Goal: Task Accomplishment & Management: Use online tool/utility

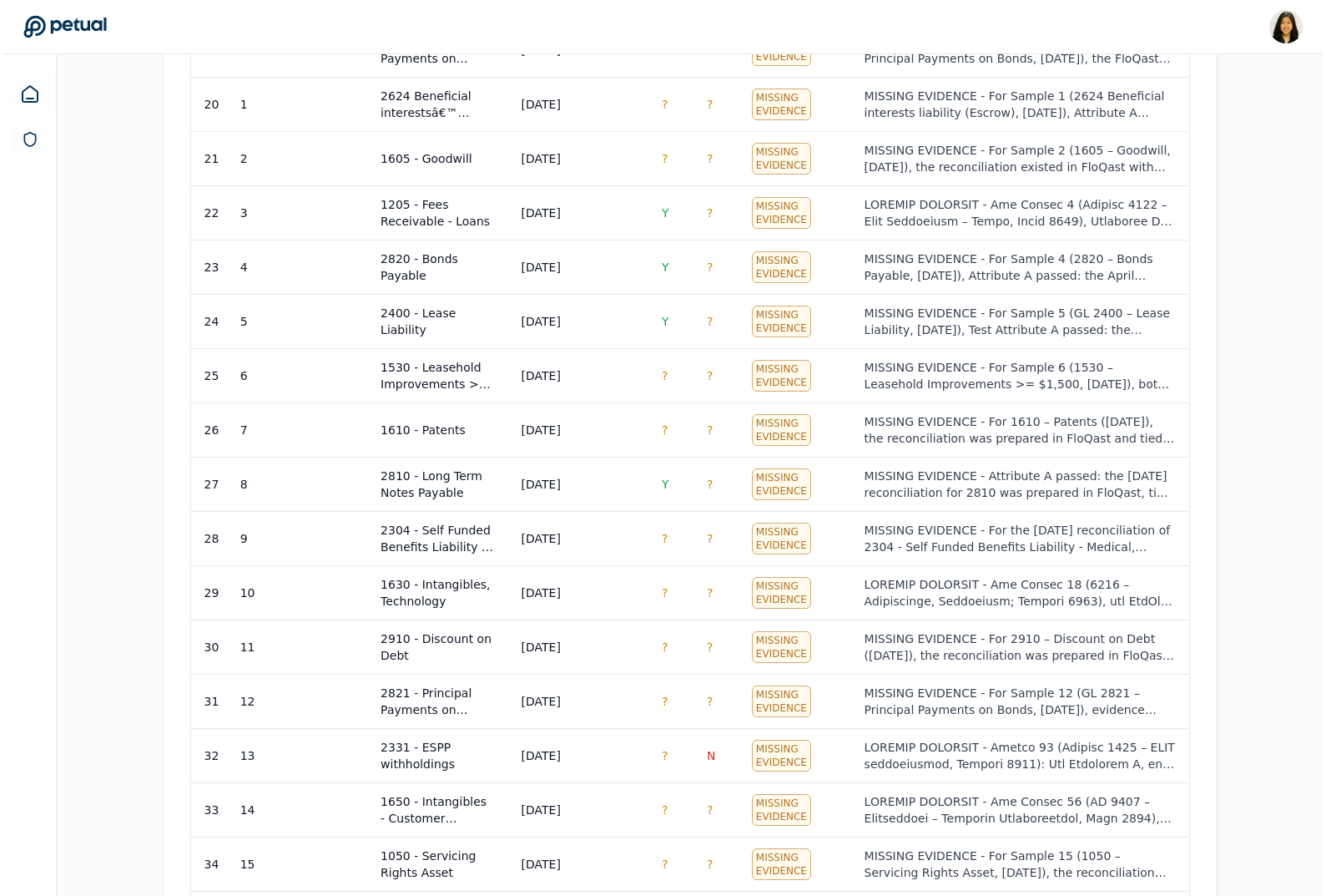
scroll to position [1823, 0]
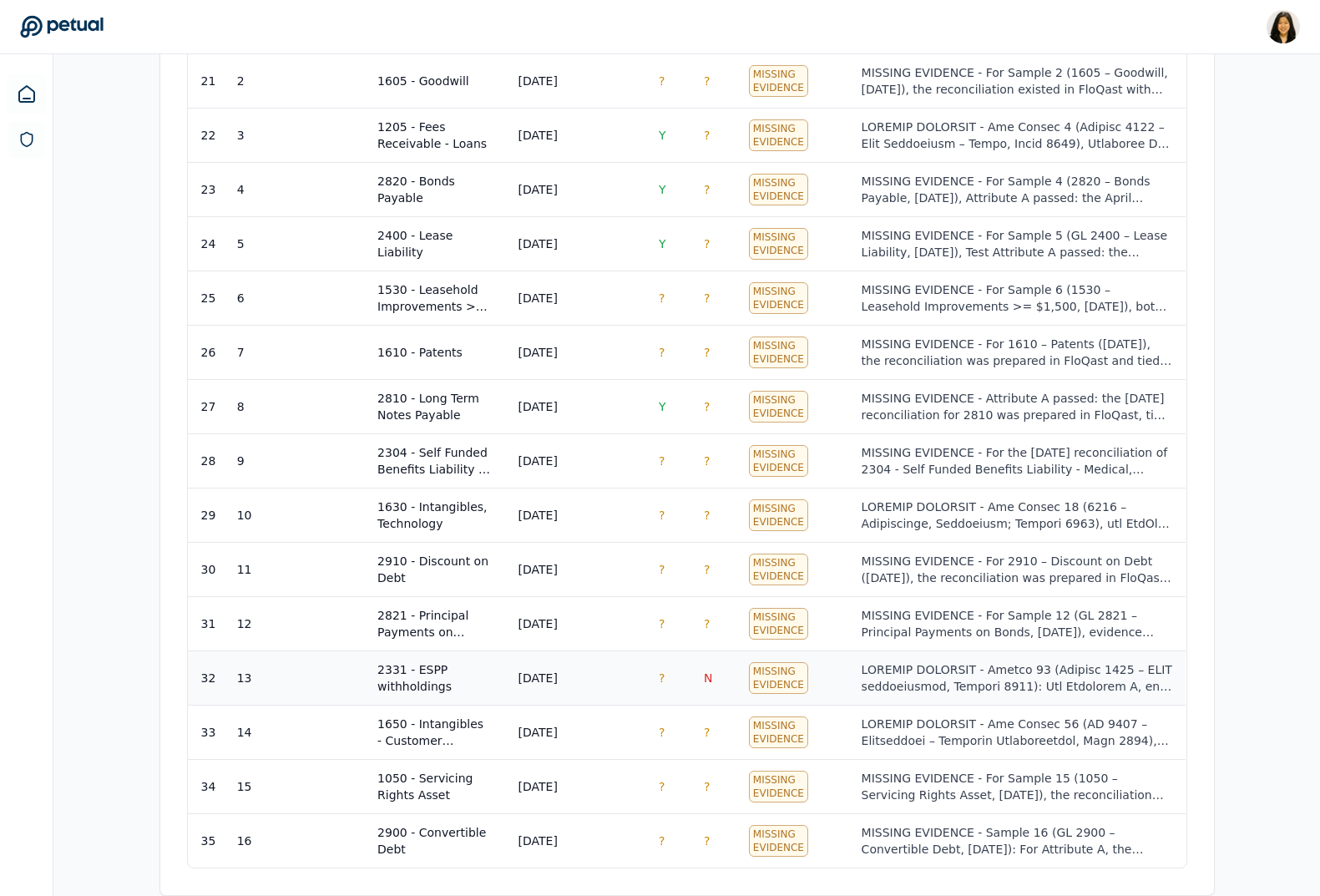
click at [889, 665] on div at bounding box center [1017, 677] width 311 height 34
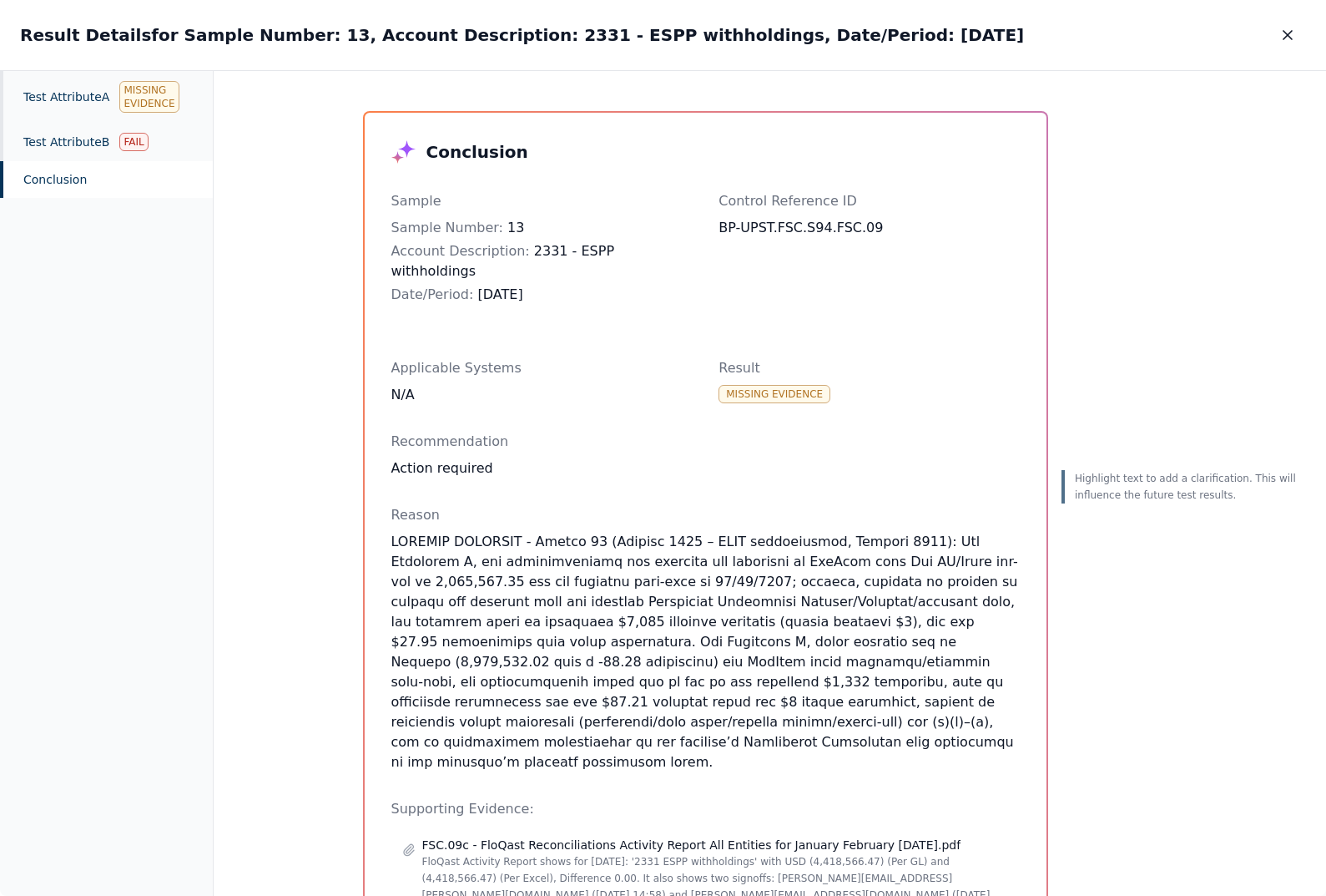
click at [724, 559] on p at bounding box center [706, 652] width 629 height 240
click at [724, 602] on p at bounding box center [706, 652] width 629 height 240
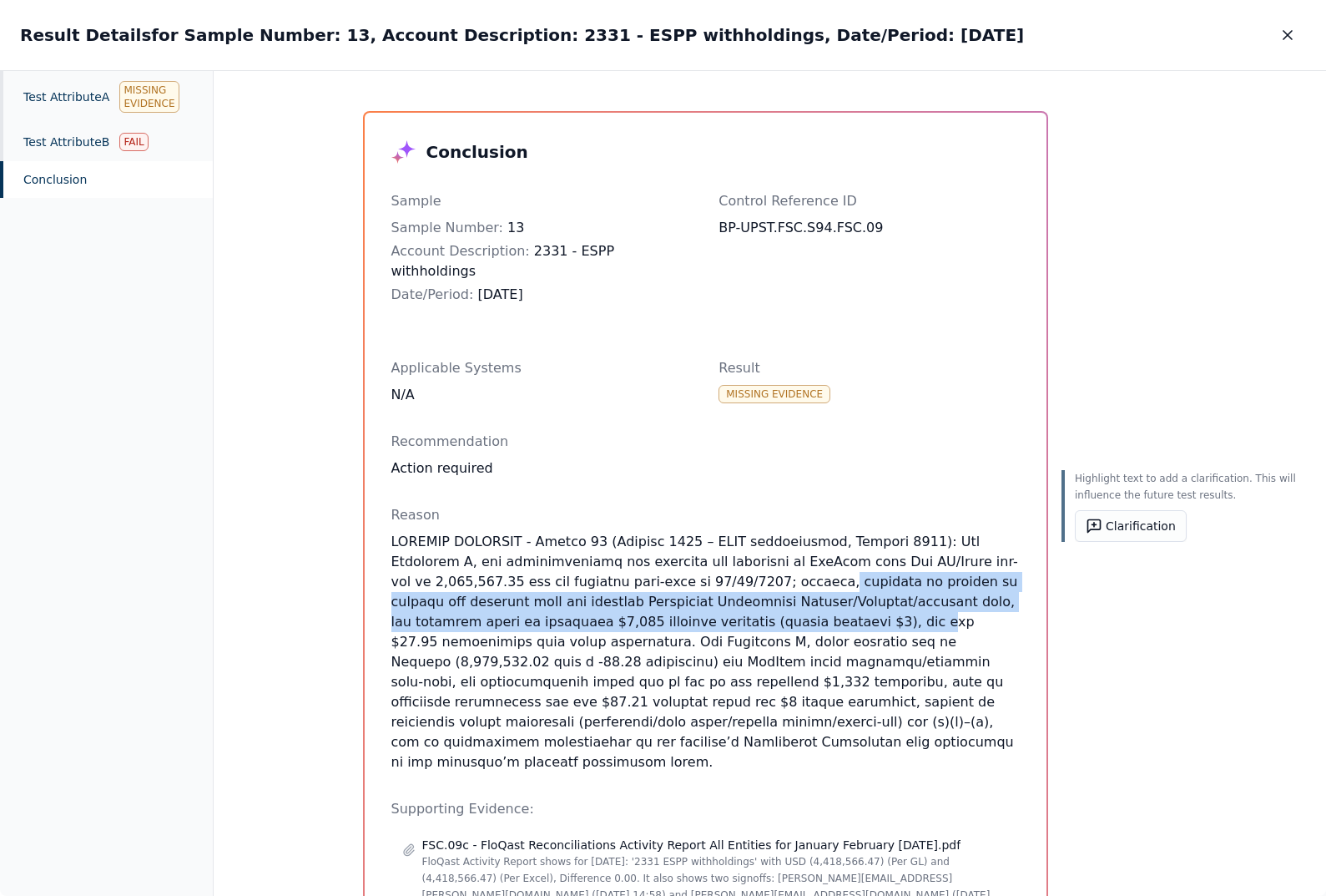
drag, startPoint x: 697, startPoint y: 561, endPoint x: 703, endPoint y: 598, distance: 37.5
click at [703, 604] on p at bounding box center [706, 652] width 629 height 240
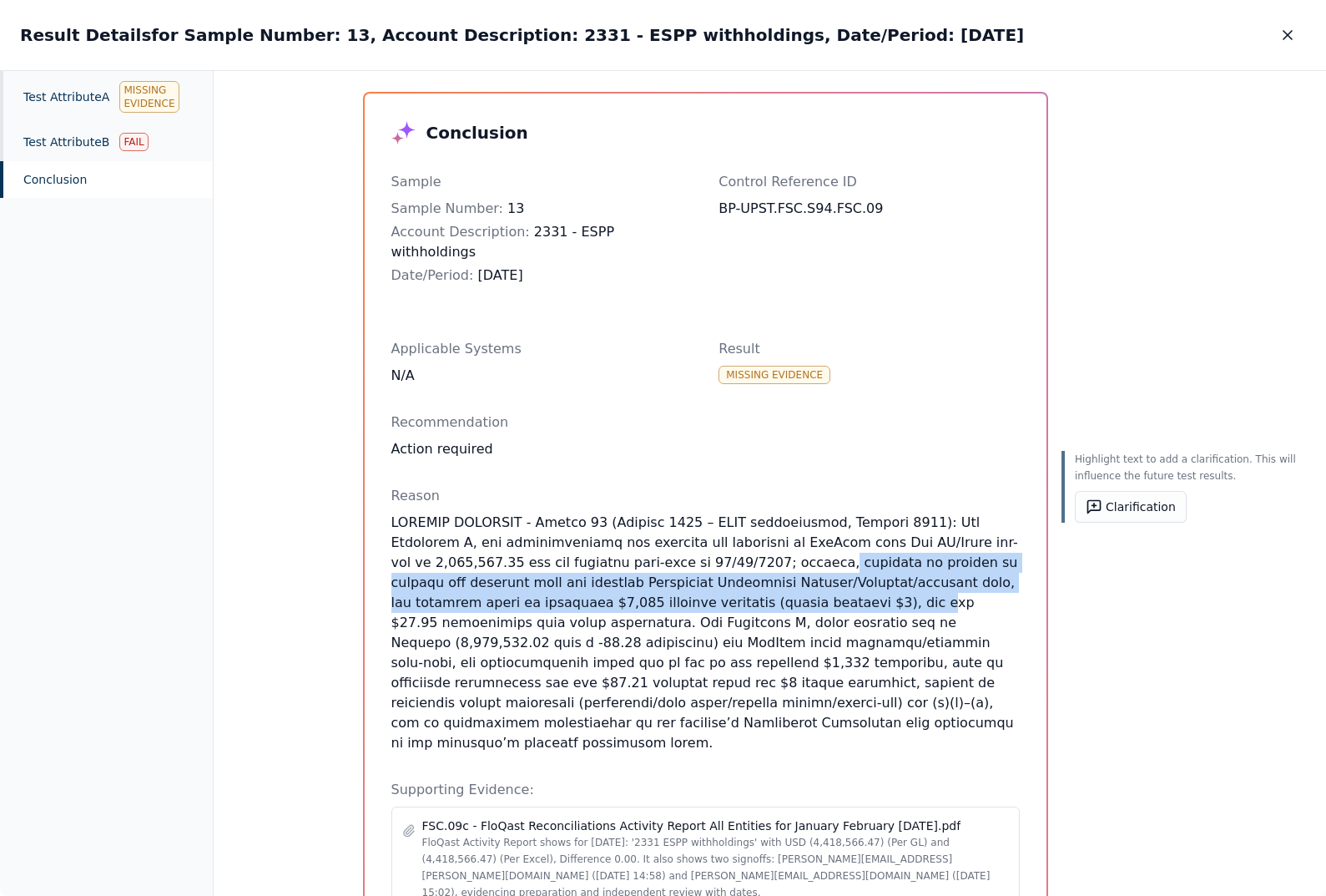
scroll to position [16, 0]
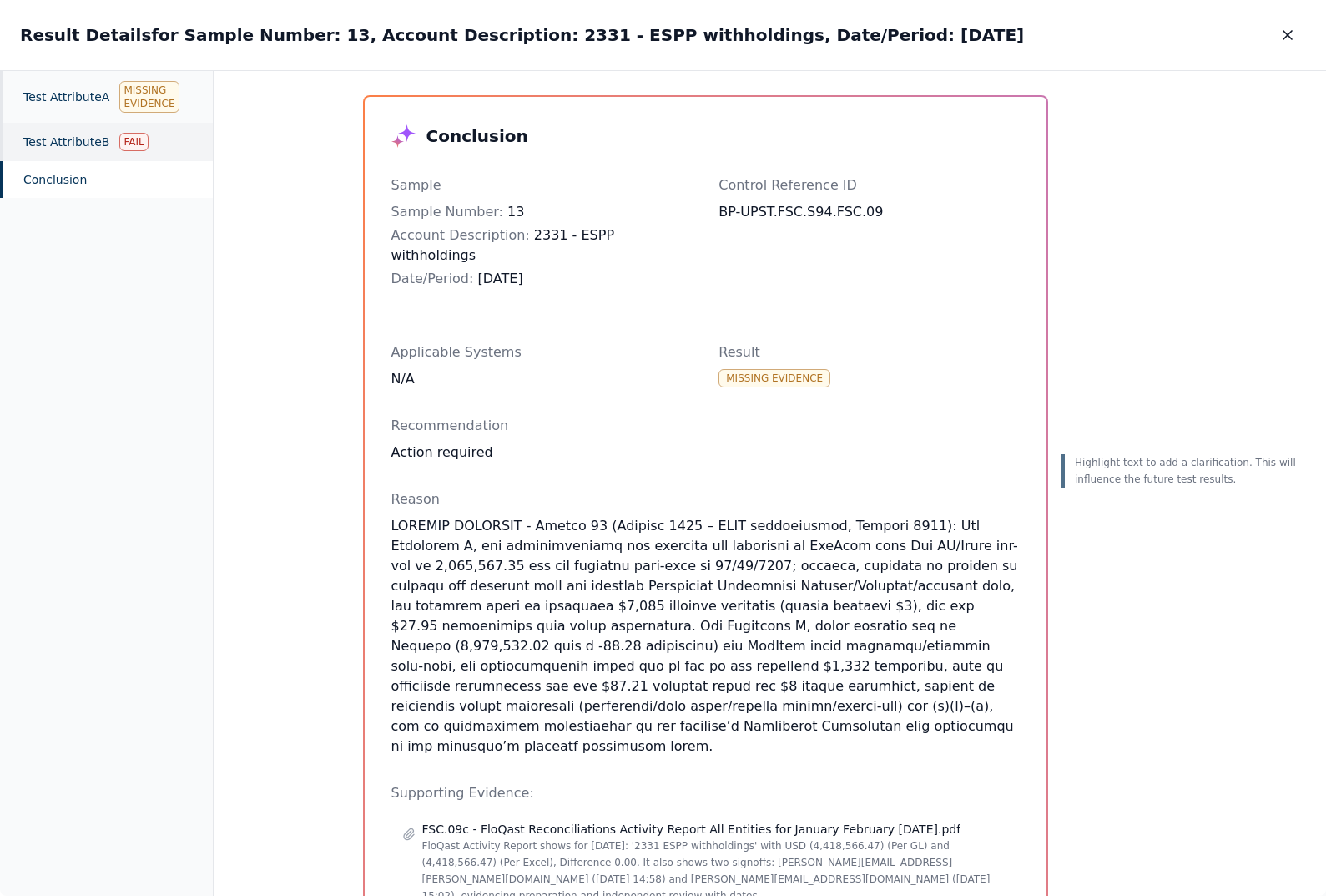
click at [115, 150] on div "Test Attribute B Fail" at bounding box center [106, 141] width 213 height 39
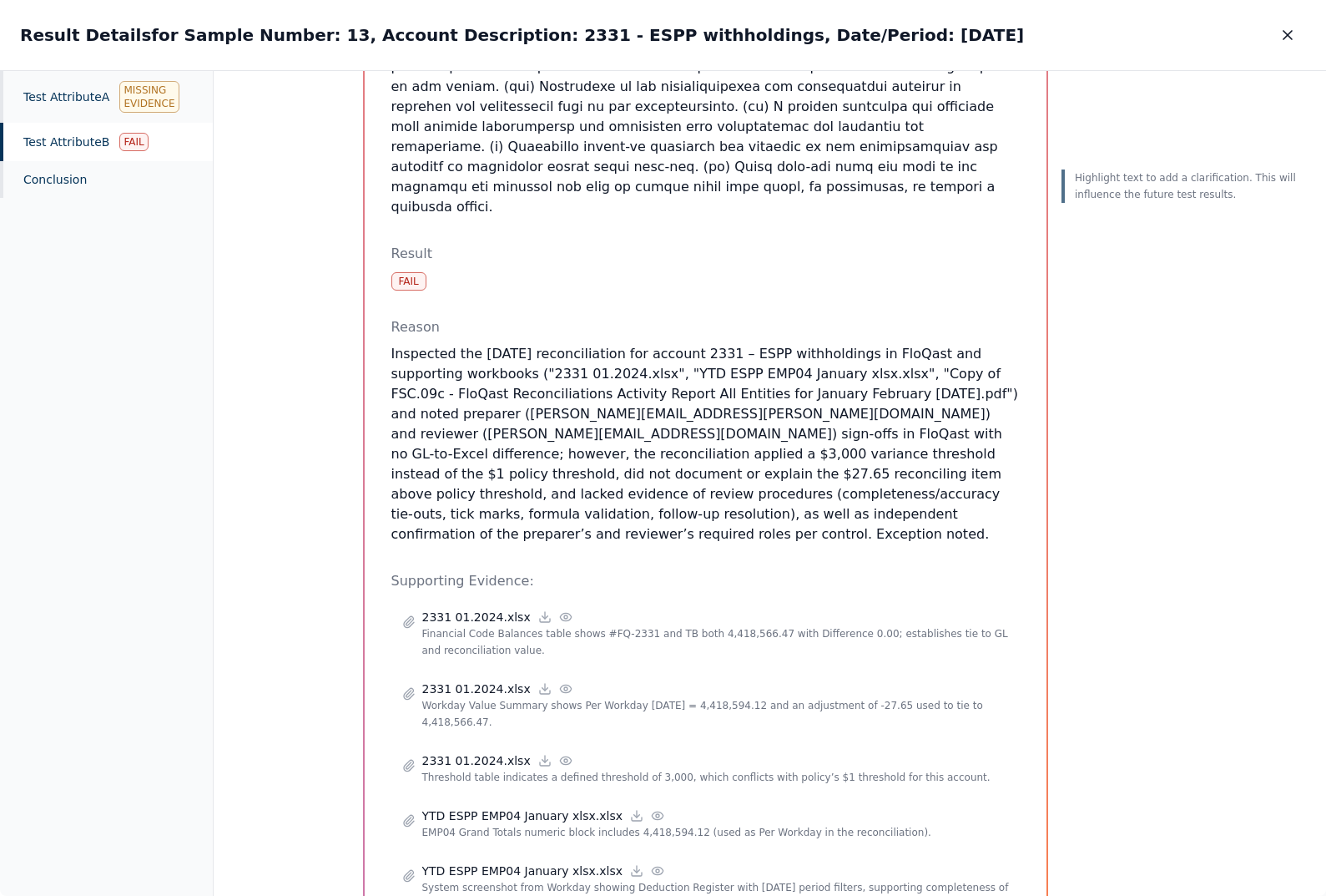
scroll to position [958, 0]
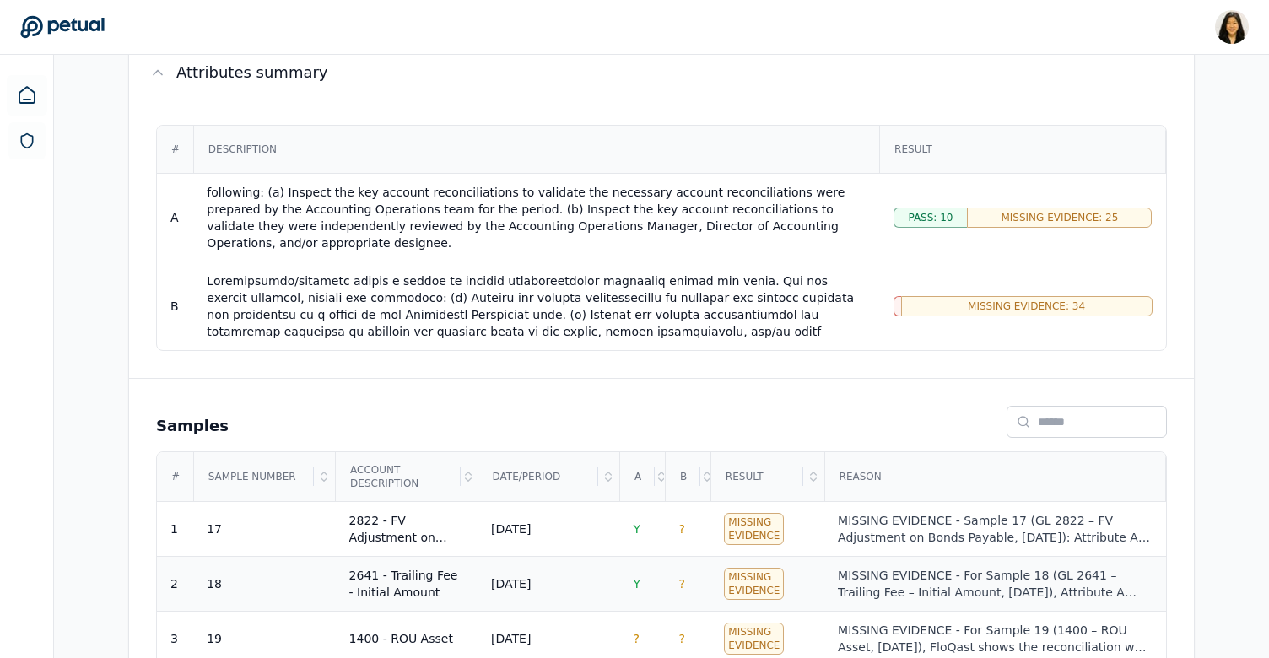
scroll to position [314, 0]
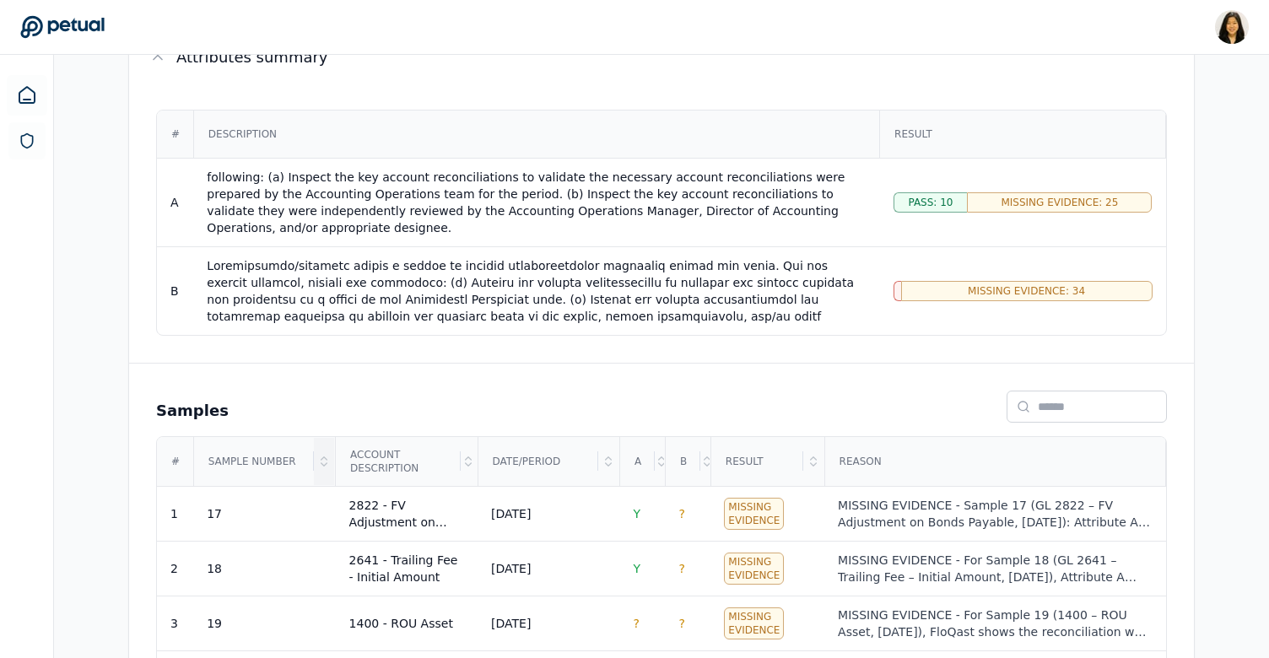
click at [330, 457] on icon at bounding box center [324, 462] width 14 height 14
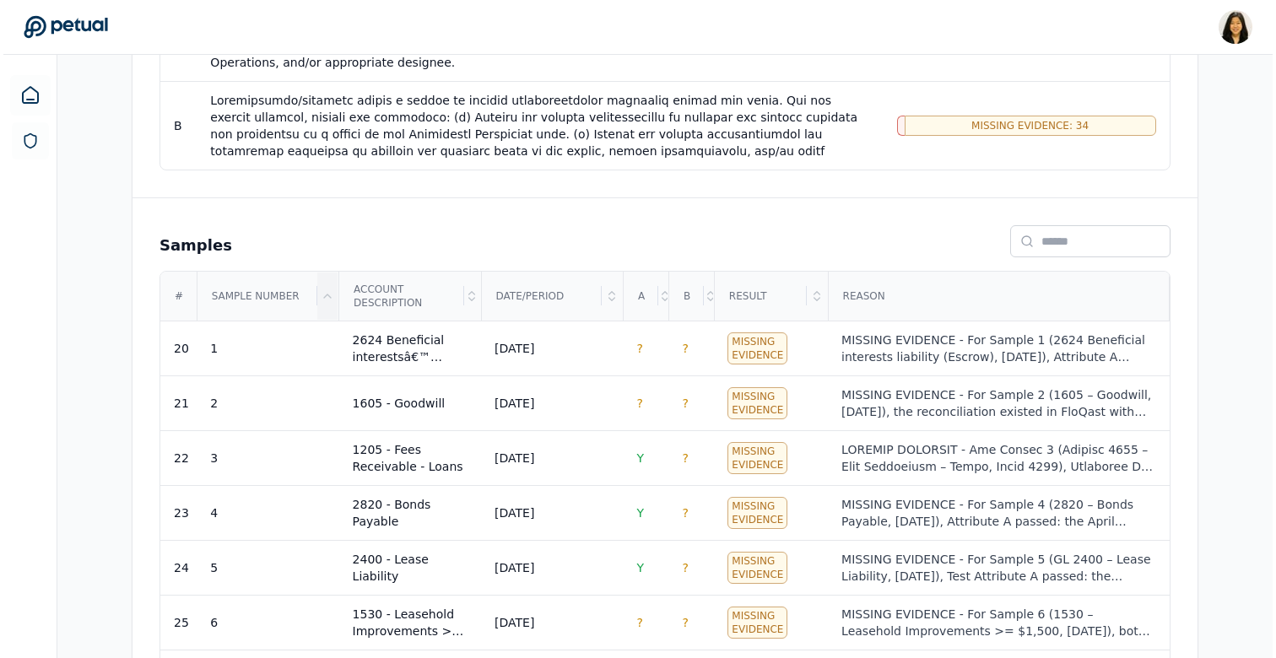
scroll to position [480, 0]
click at [938, 338] on div "MISSING EVIDENCE - For Sample 1 (2624 Beneficial interests liability (Escrow), …" at bounding box center [995, 348] width 314 height 34
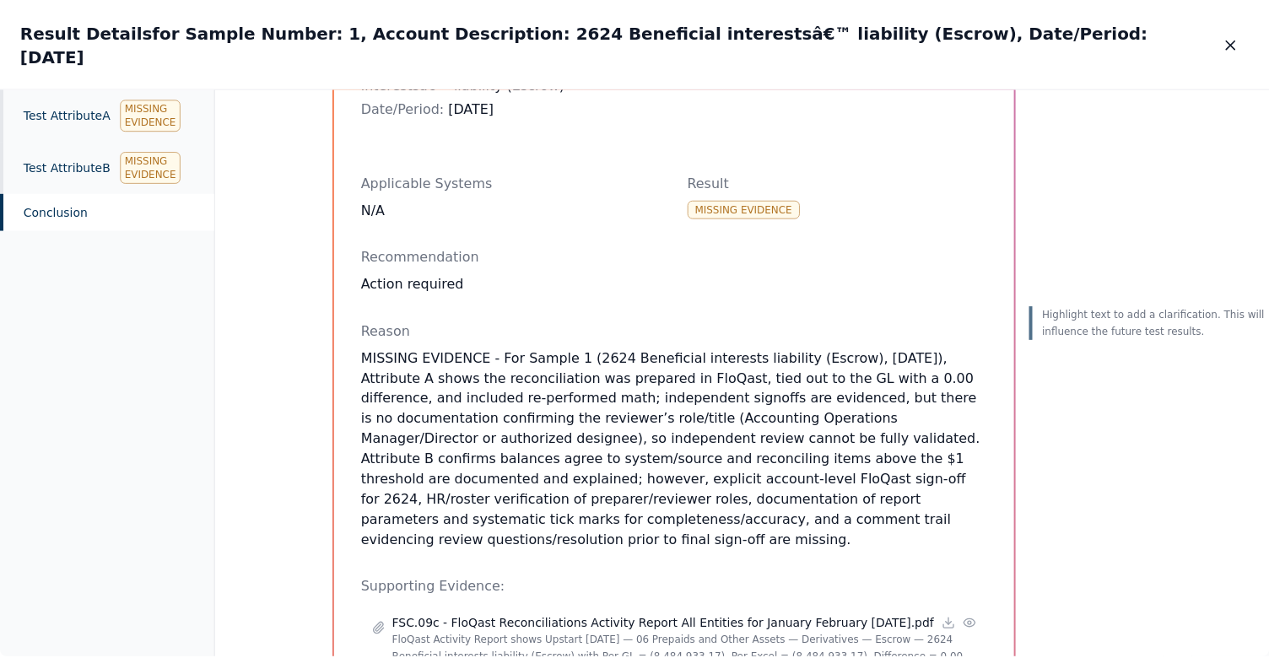
scroll to position [207, 0]
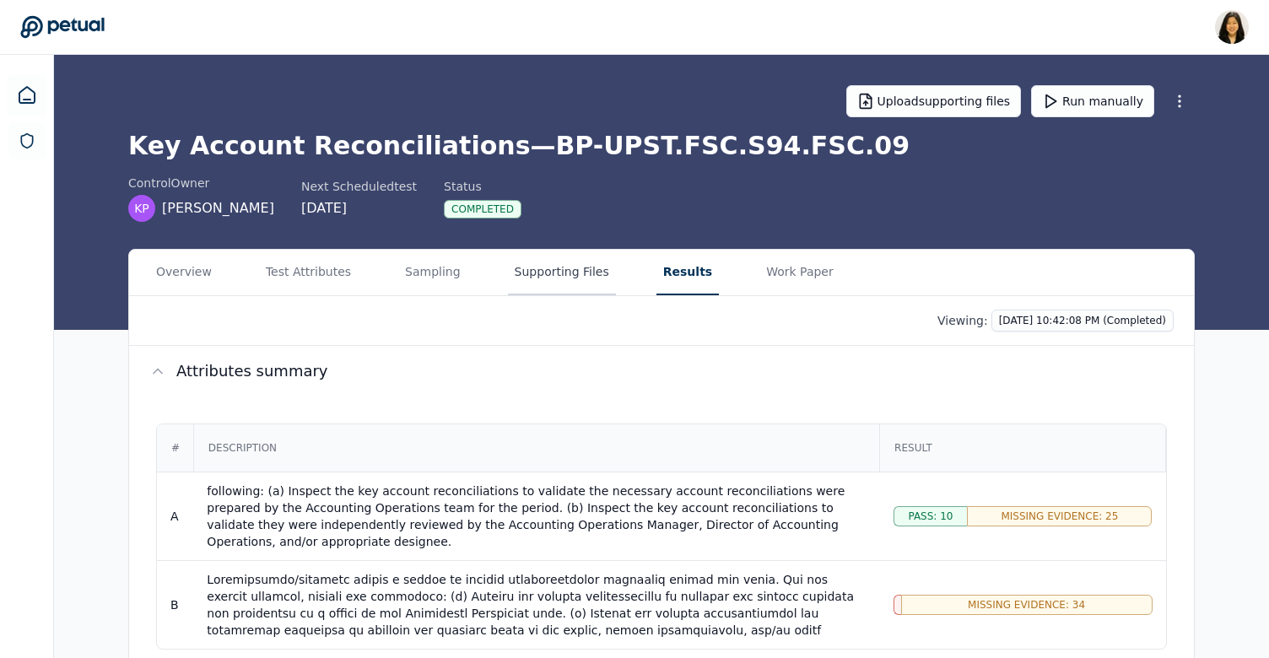
click at [576, 286] on button "Supporting Files" at bounding box center [562, 273] width 108 height 46
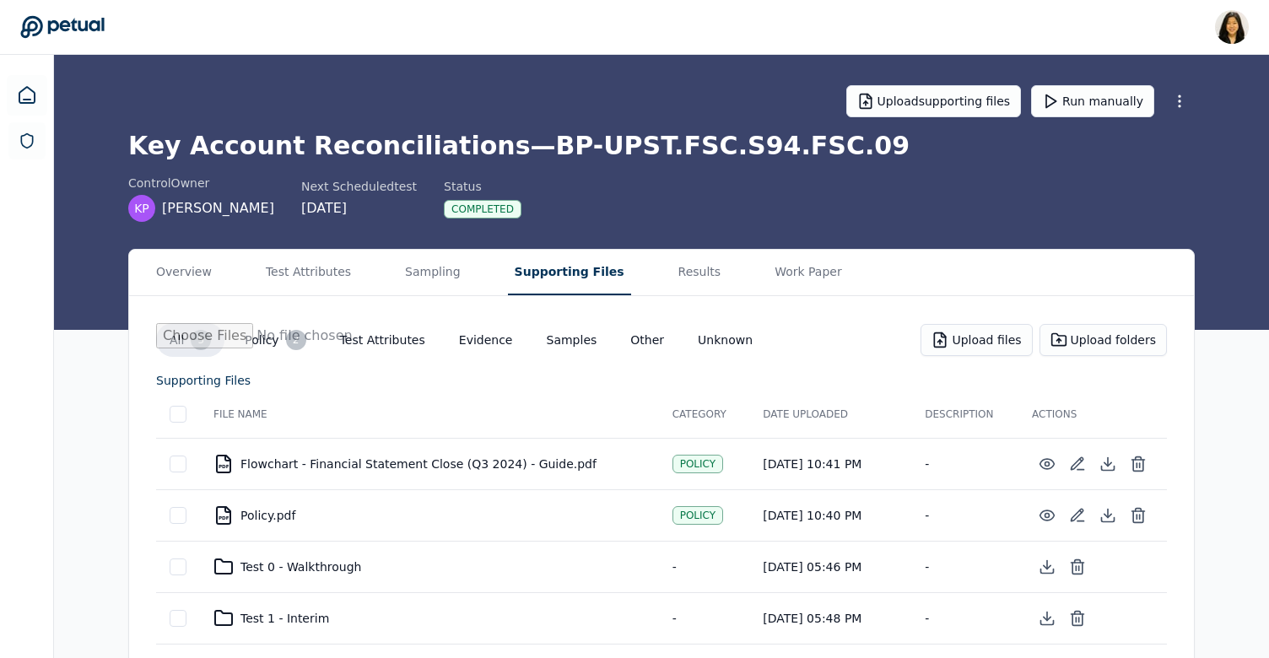
click at [584, 338] on button "Samples" at bounding box center [572, 340] width 78 height 30
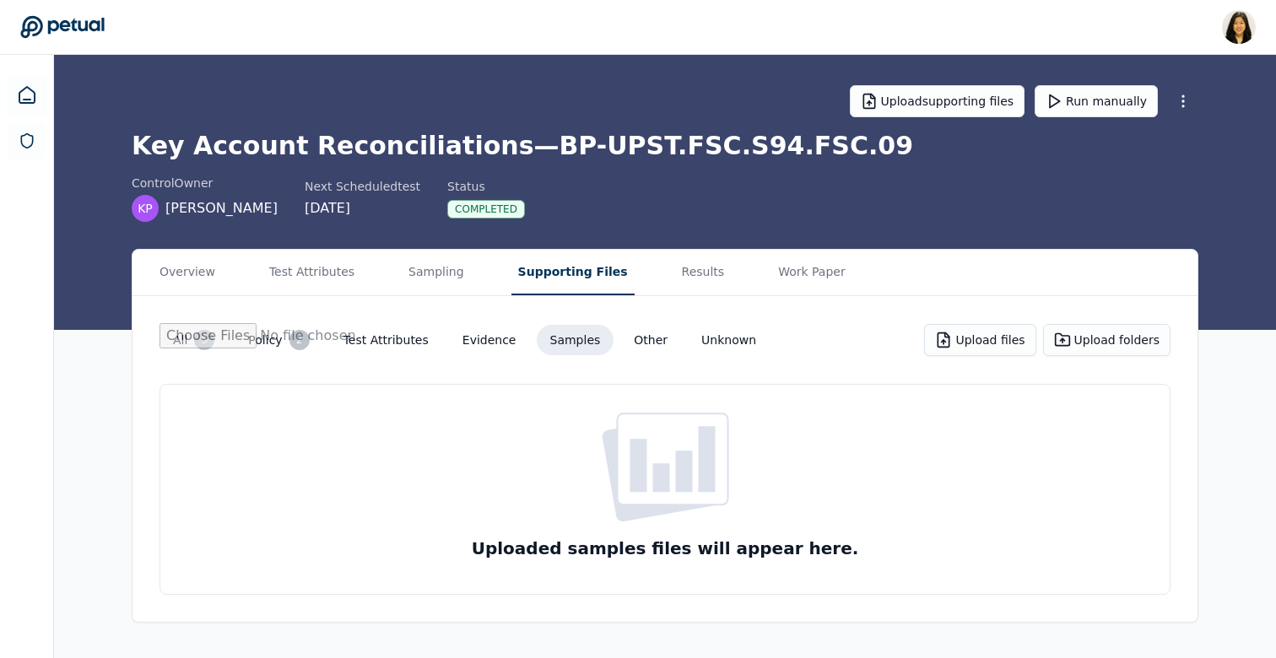
click at [196, 338] on div "5" at bounding box center [204, 340] width 20 height 20
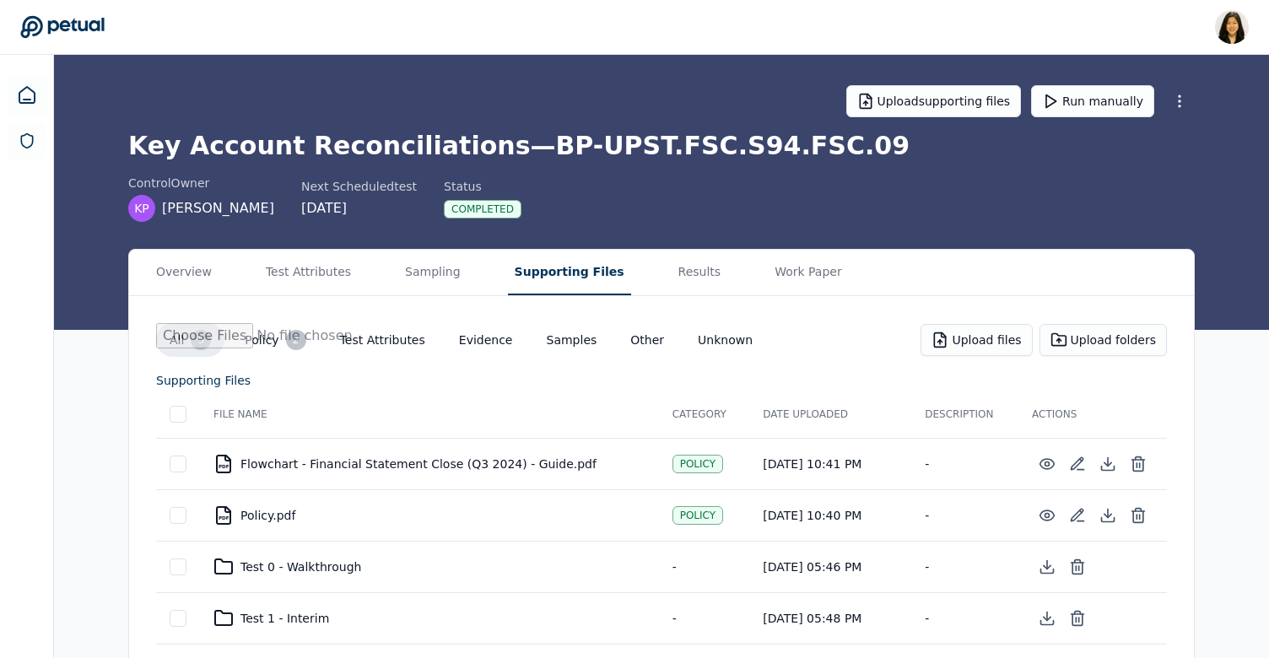
scroll to position [65, 0]
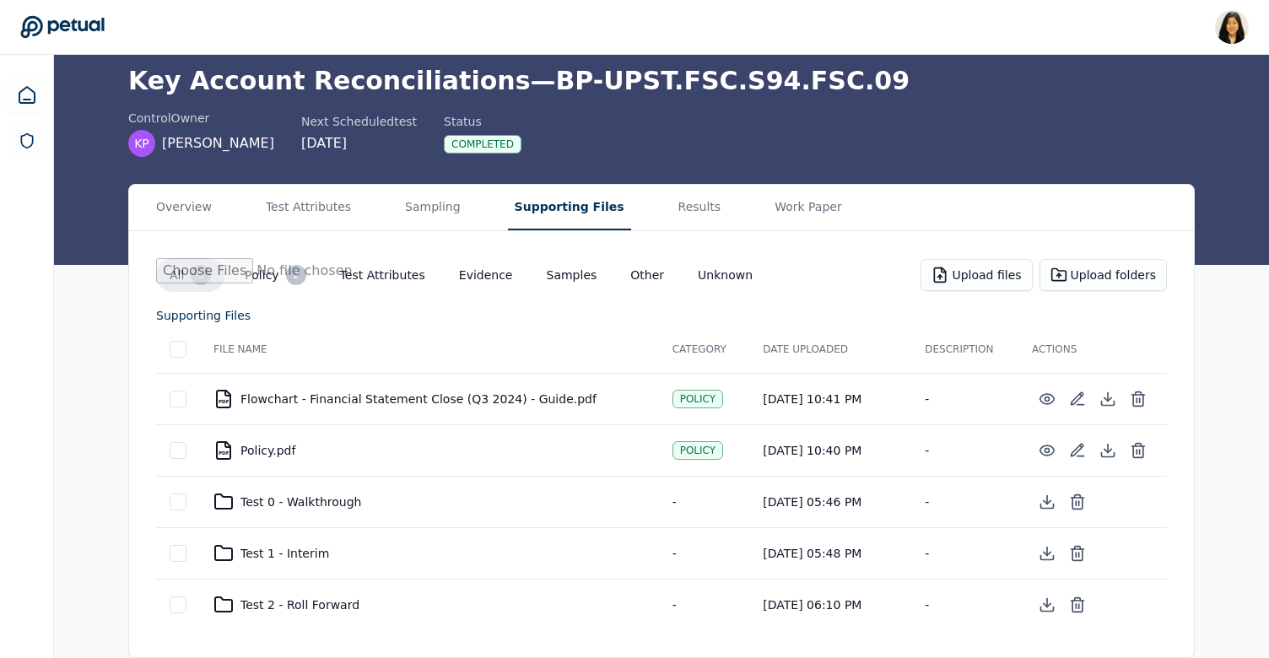
click at [315, 499] on div "Test 0 - Walkthrough" at bounding box center [430, 502] width 432 height 20
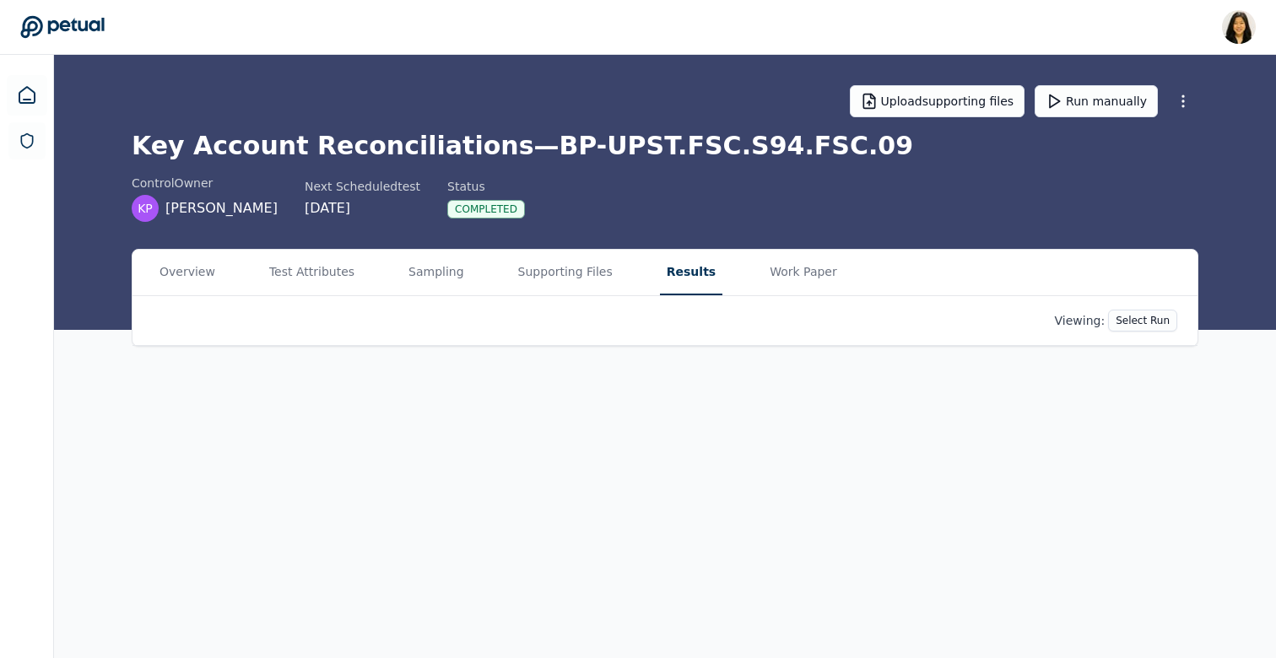
click at [678, 266] on button "Results" at bounding box center [691, 273] width 62 height 46
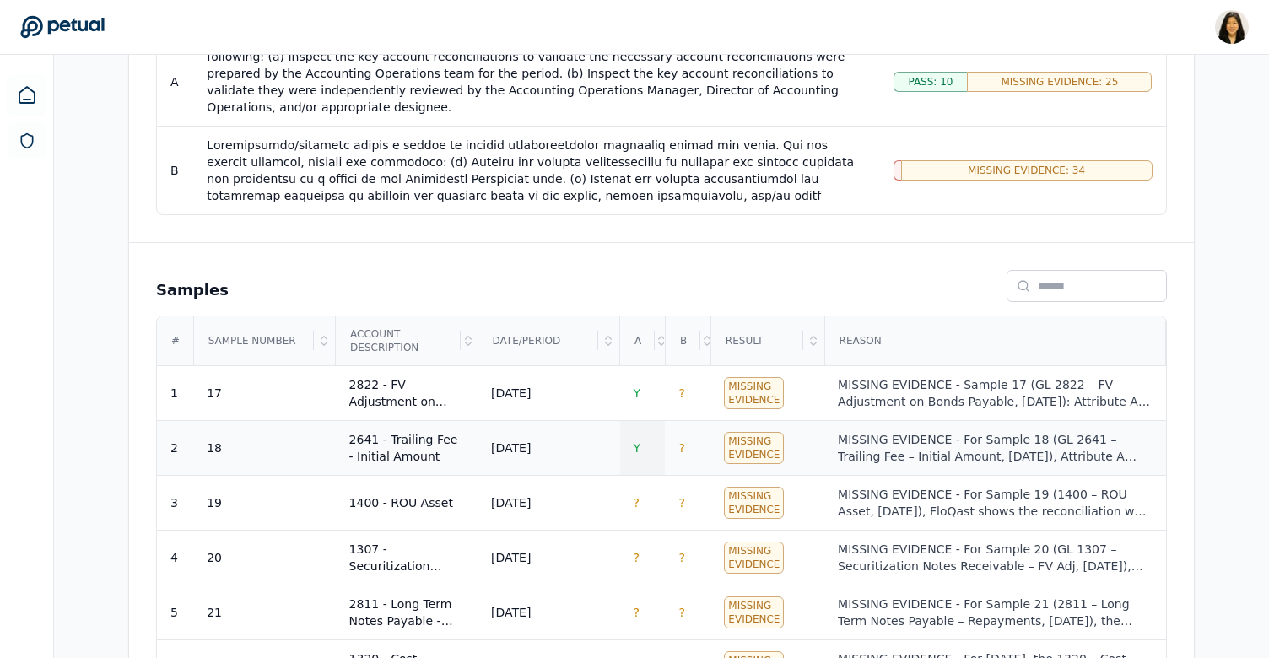
scroll to position [442, 0]
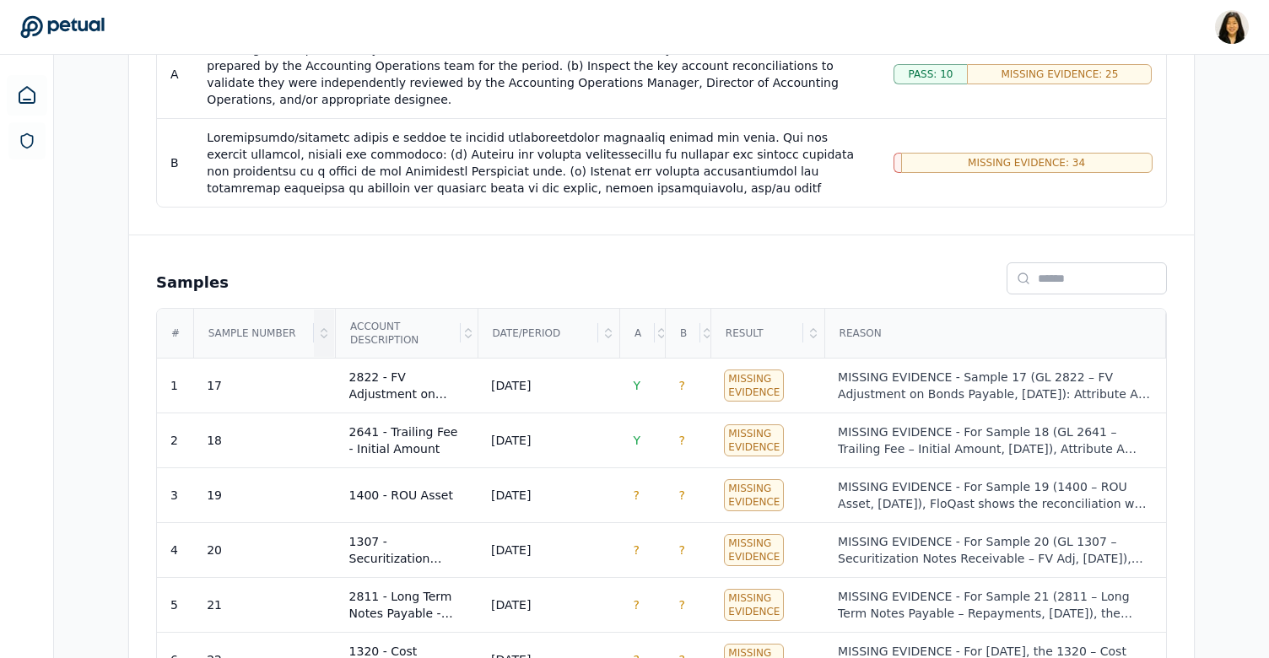
click at [323, 337] on icon at bounding box center [325, 336] width 6 height 3
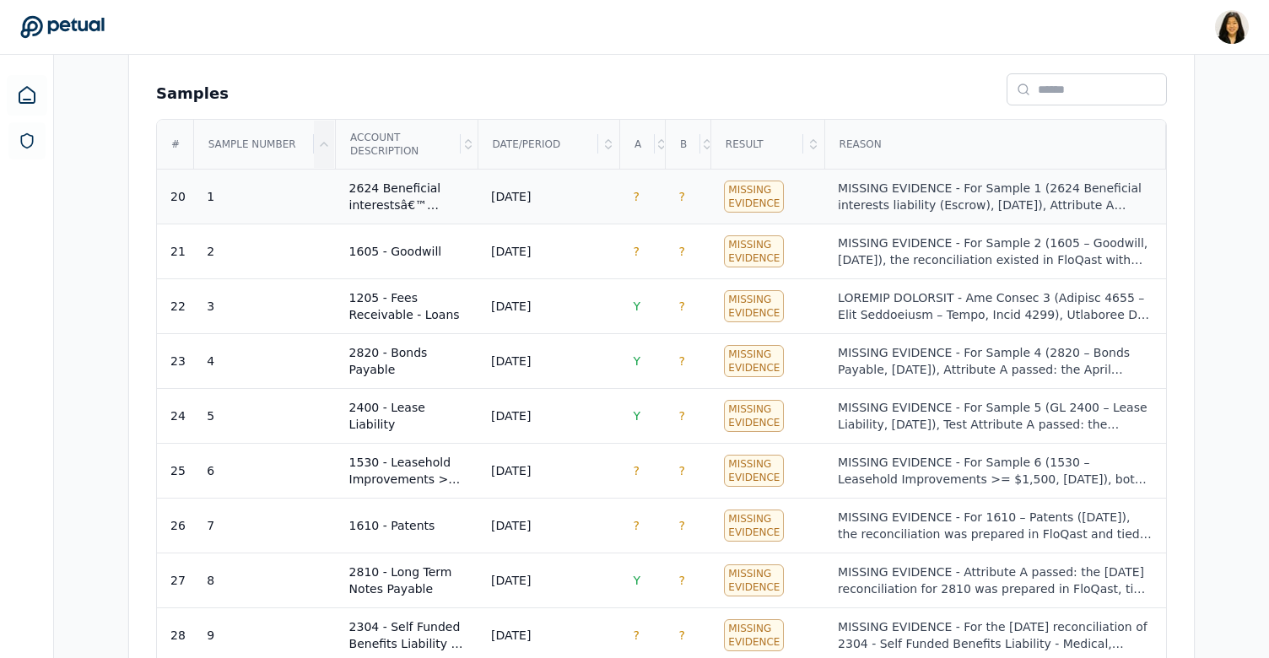
scroll to position [644, 0]
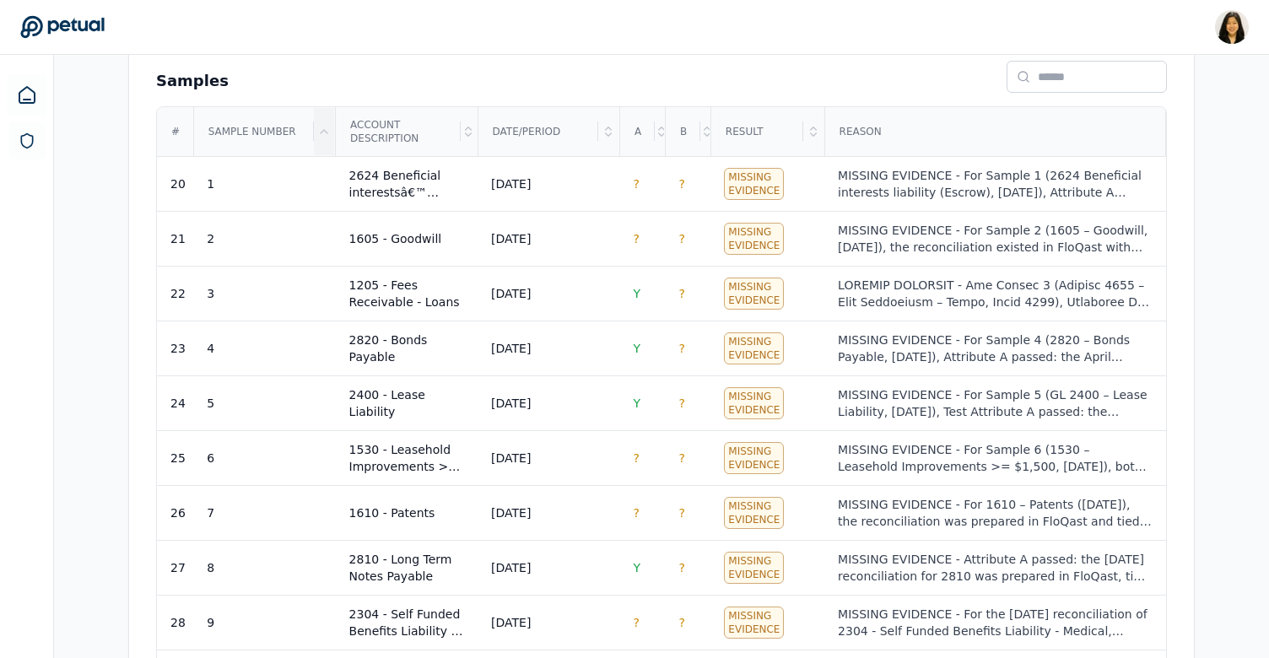
click at [177, 142] on div "#" at bounding box center [175, 131] width 35 height 47
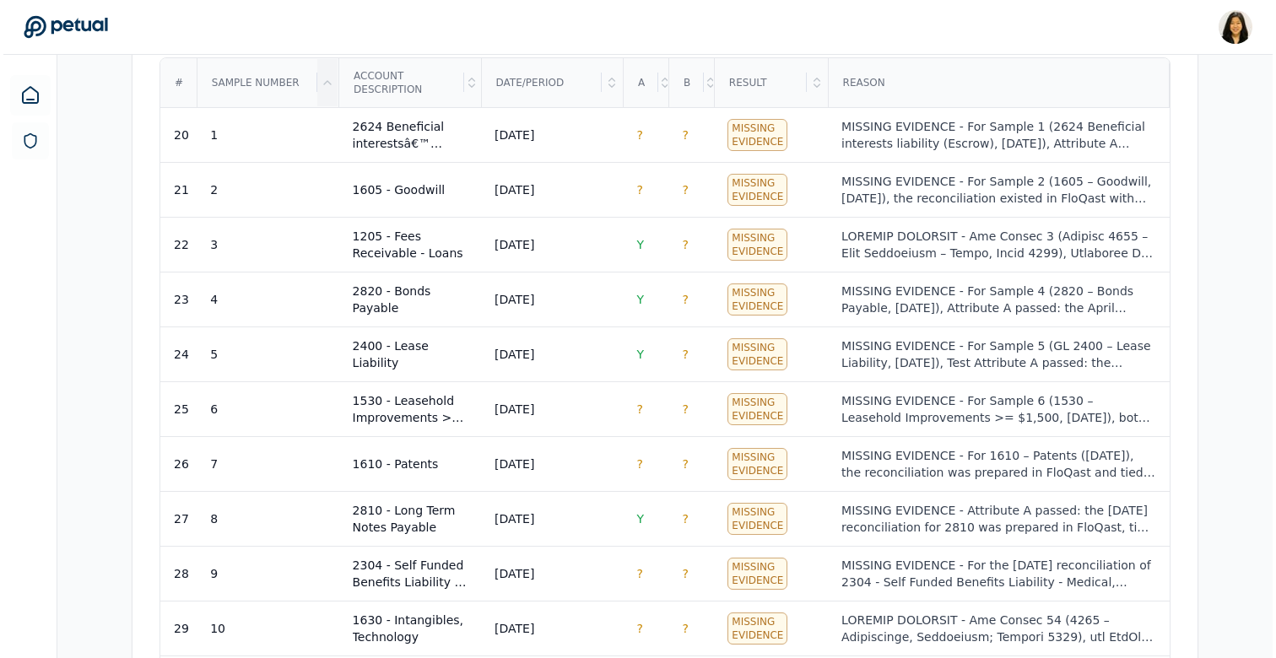
scroll to position [17, 0]
click at [1033, 175] on div "MISSING EVIDENCE - For Sample 2 (1605 – Goodwill, [DATE]), the reconciliation e…" at bounding box center [995, 190] width 314 height 34
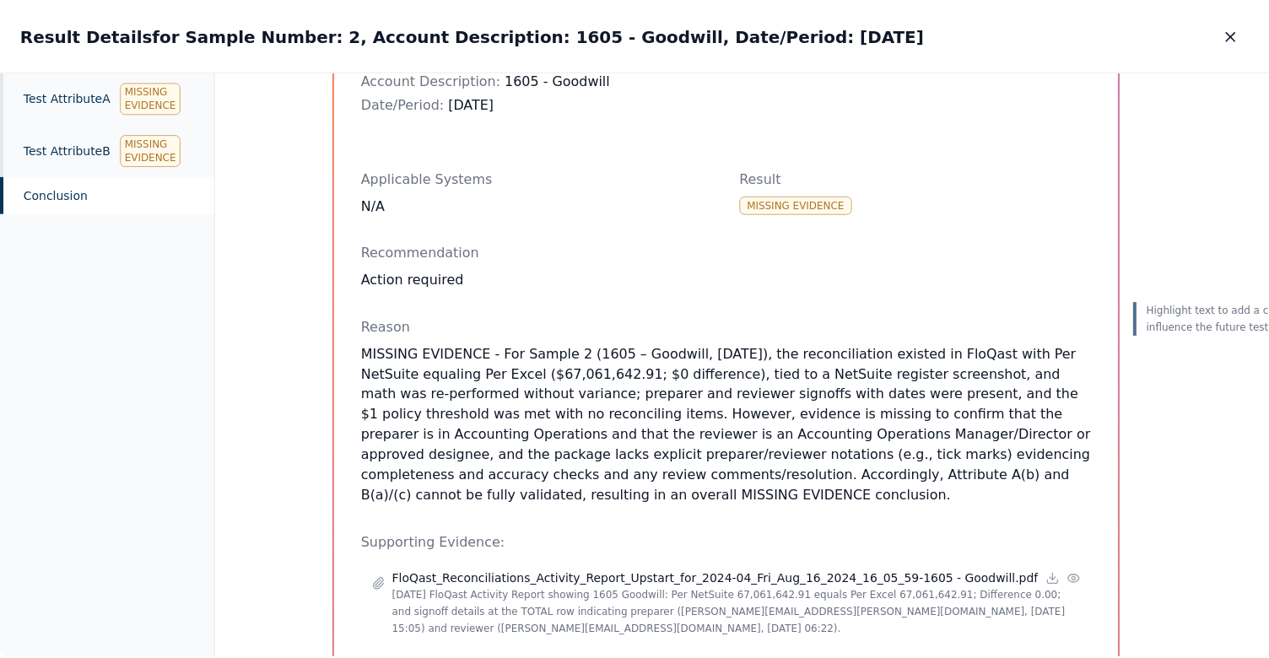
scroll to position [251, 0]
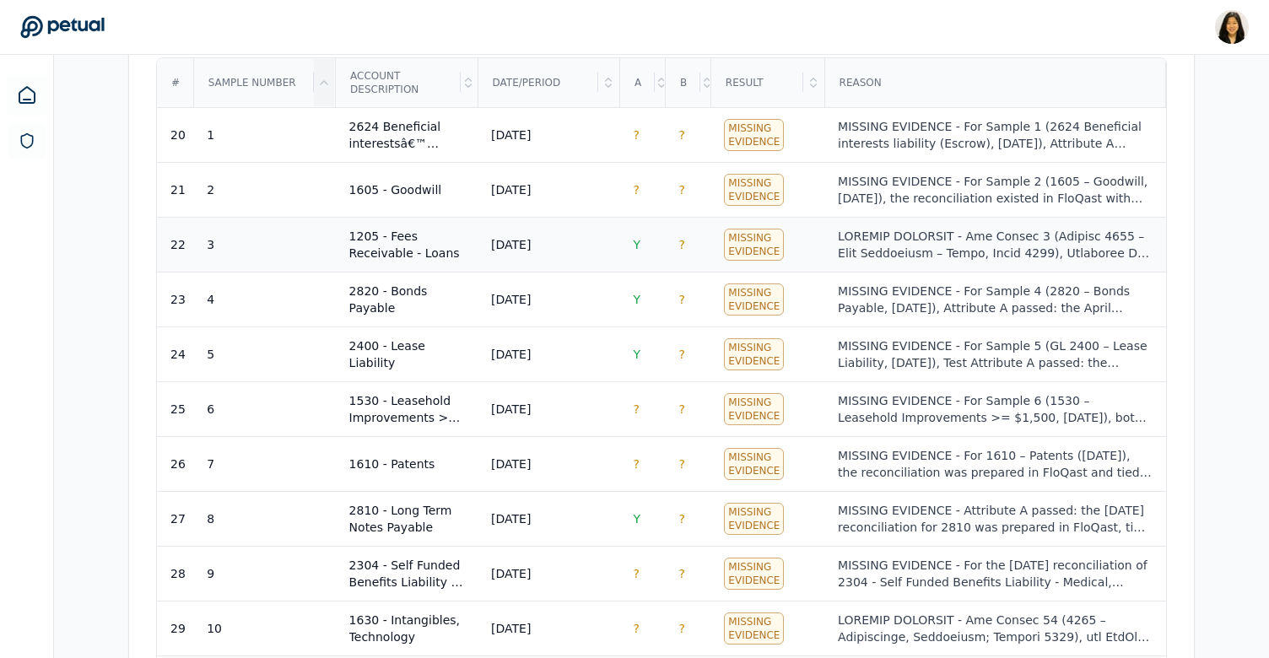
click at [896, 253] on div at bounding box center [995, 245] width 314 height 34
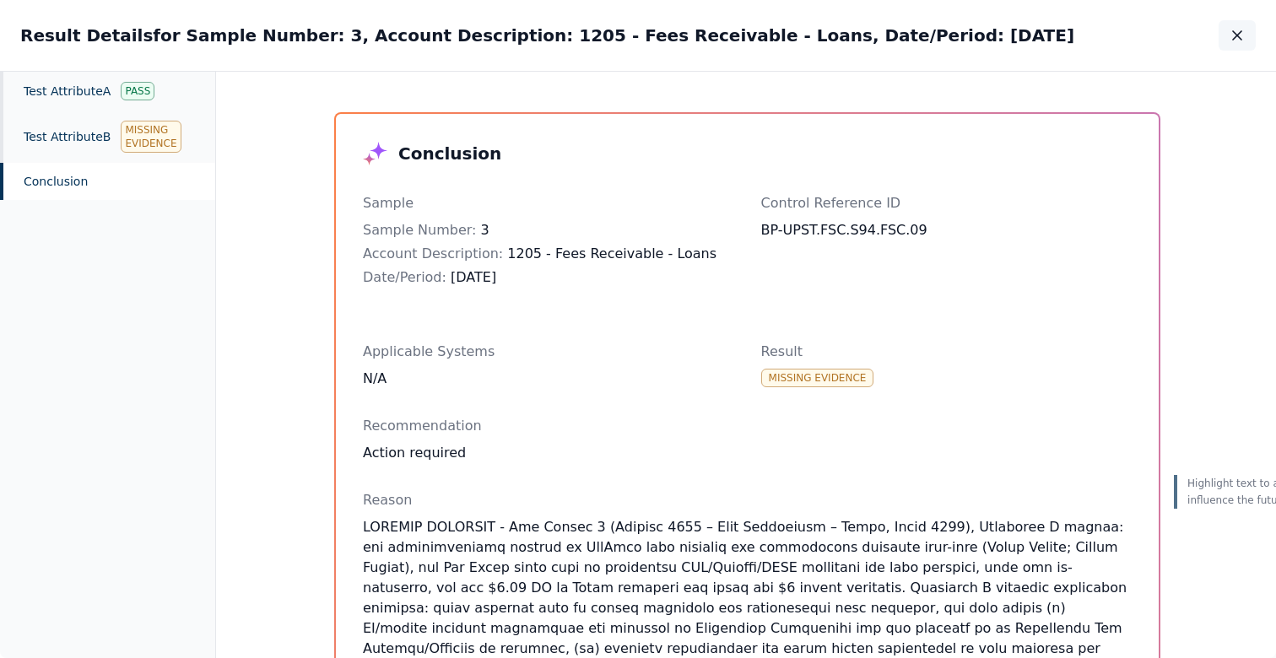
click at [1238, 35] on icon "button" at bounding box center [1237, 35] width 17 height 17
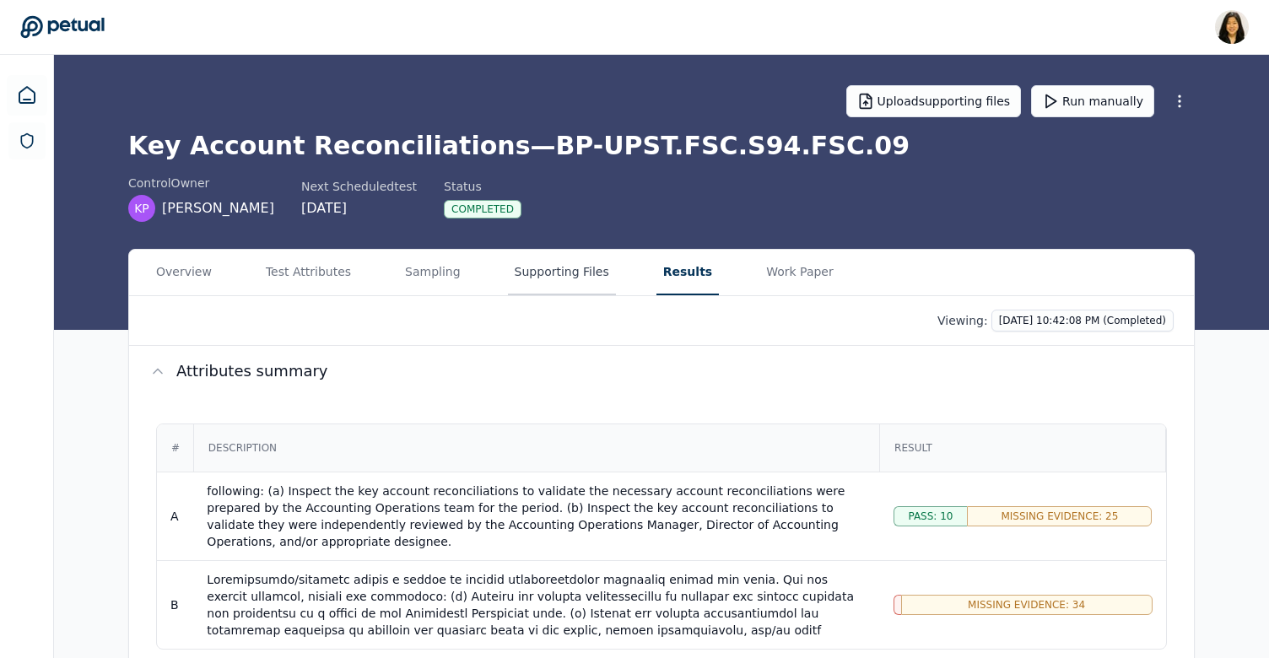
click at [520, 254] on button "Supporting Files" at bounding box center [562, 273] width 108 height 46
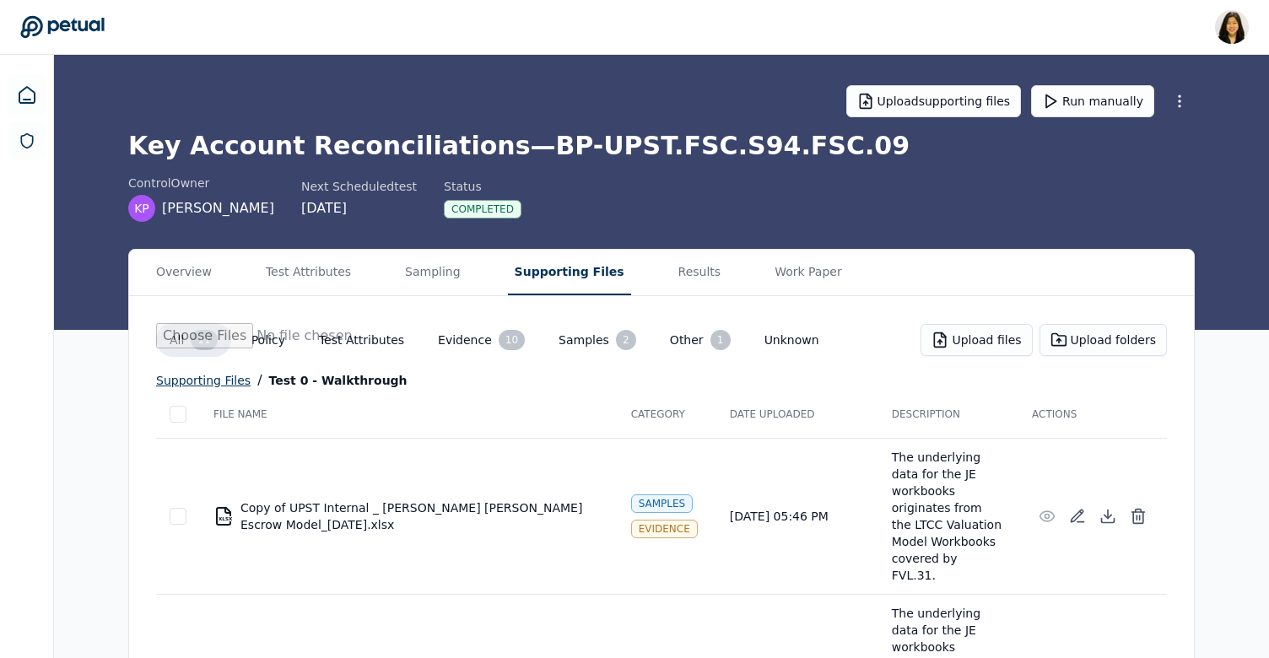
click at [217, 376] on div "supporting files" at bounding box center [203, 381] width 95 height 20
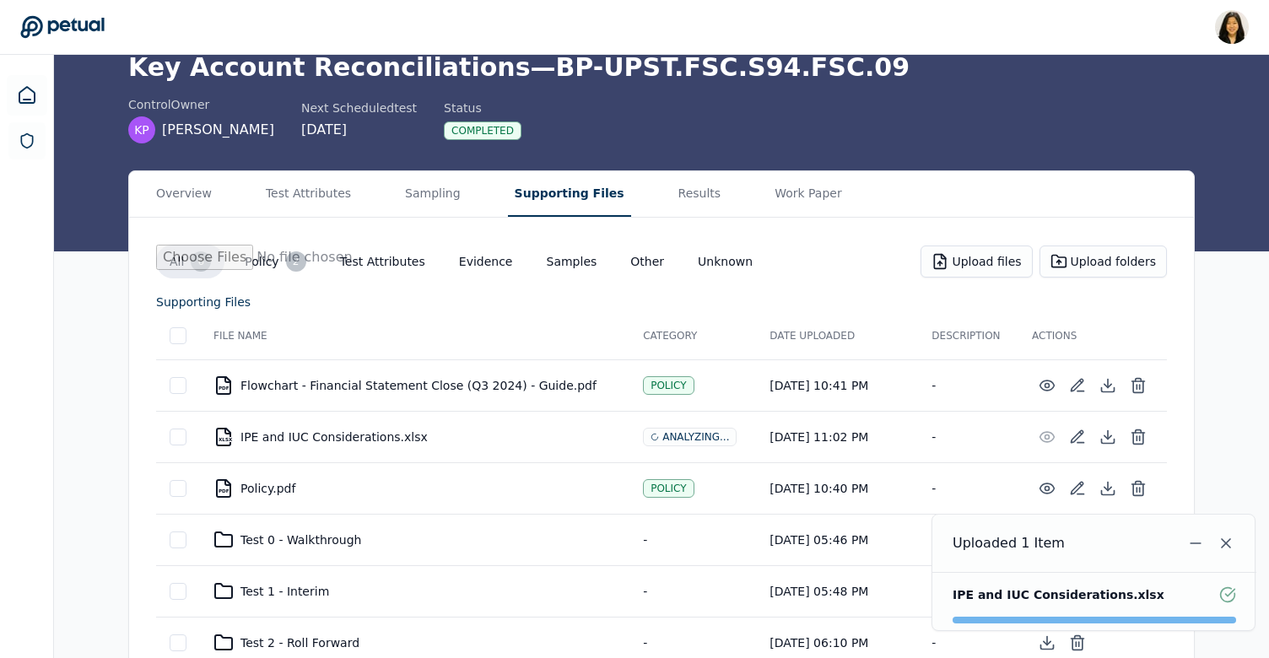
scroll to position [116, 0]
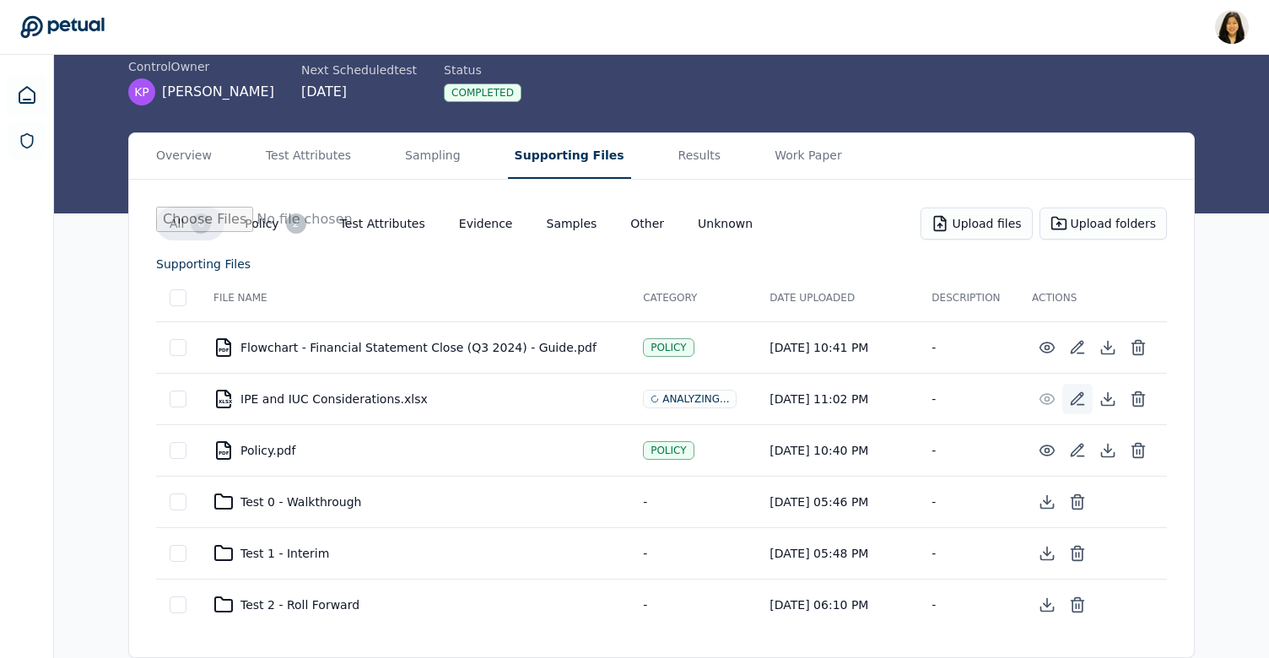
click at [1076, 399] on icon at bounding box center [1077, 399] width 17 height 17
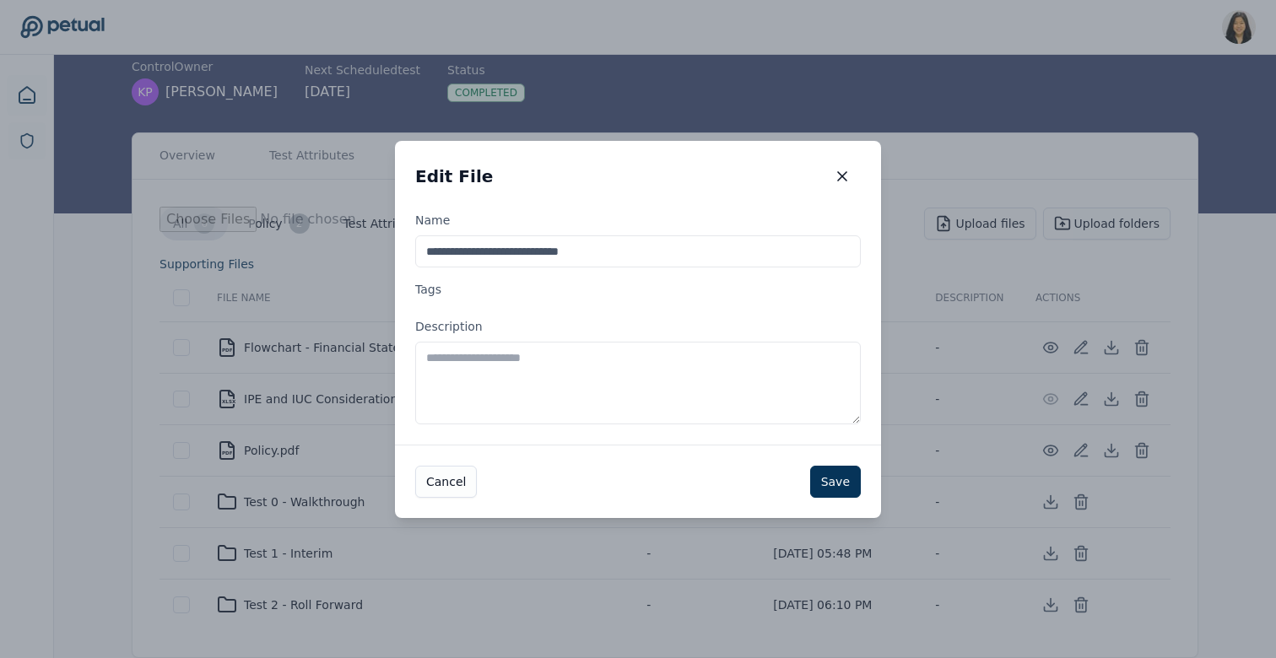
click at [626, 387] on textarea "Description" at bounding box center [638, 383] width 446 height 83
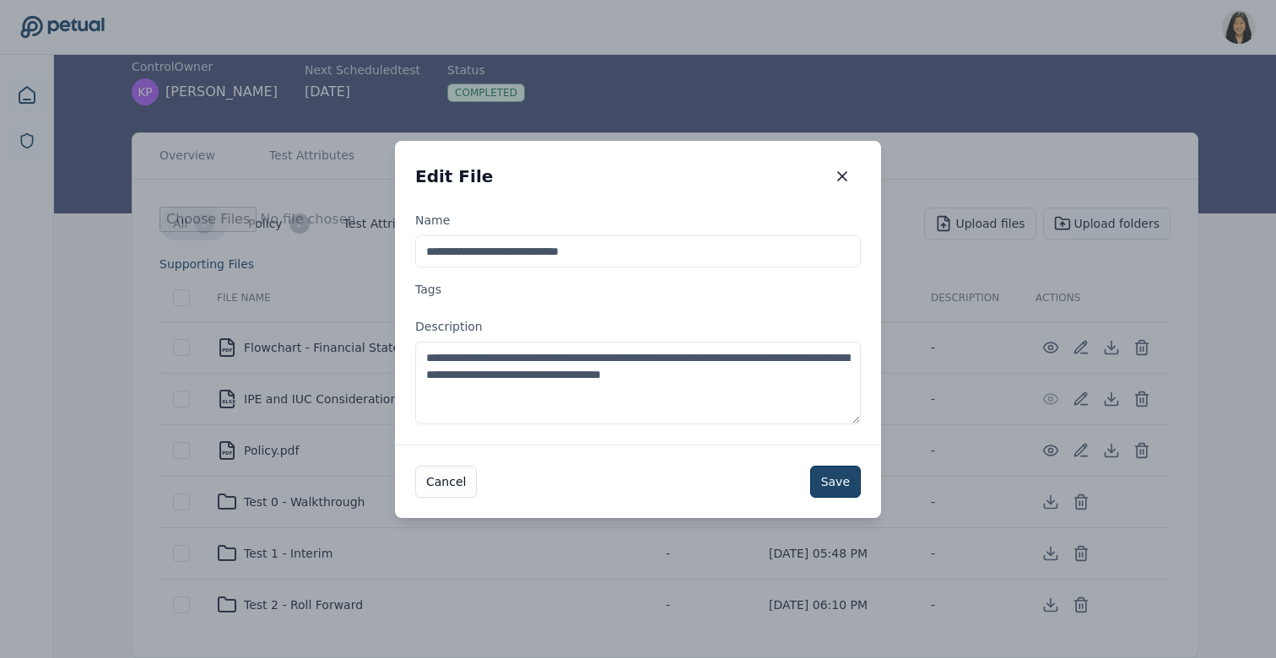
type textarea "**********"
click at [841, 478] on button "Save" at bounding box center [835, 482] width 51 height 32
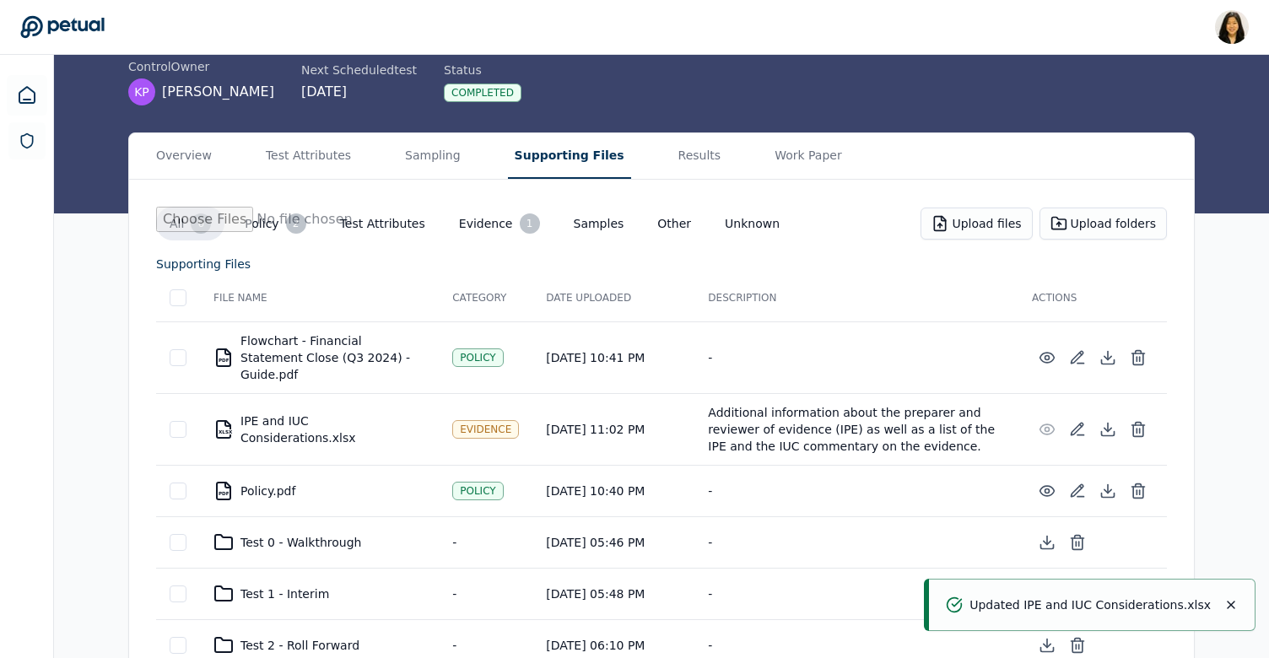
scroll to position [0, 0]
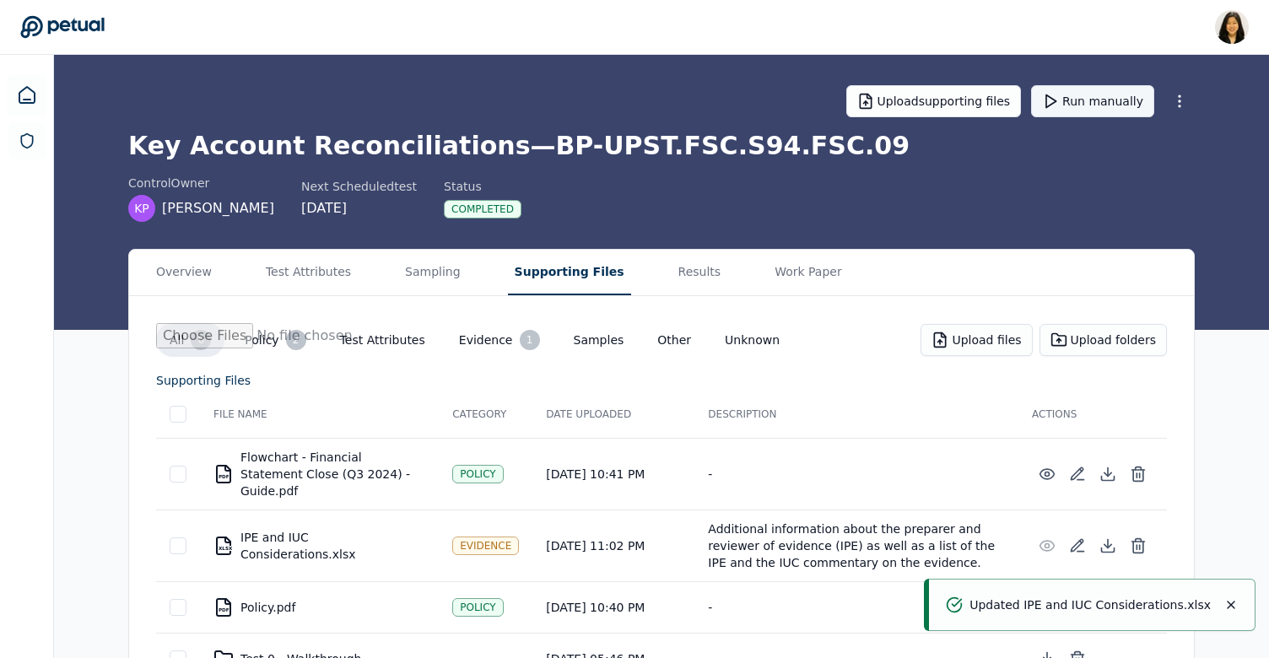
click at [1123, 97] on button "Run manually" at bounding box center [1092, 101] width 123 height 32
